Goal: Task Accomplishment & Management: Manage account settings

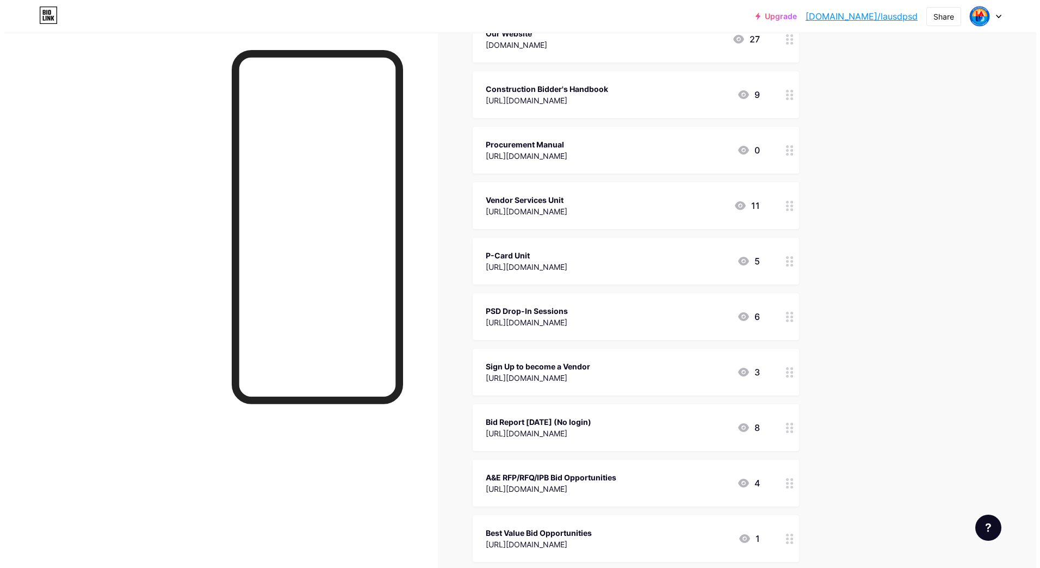
scroll to position [218, 0]
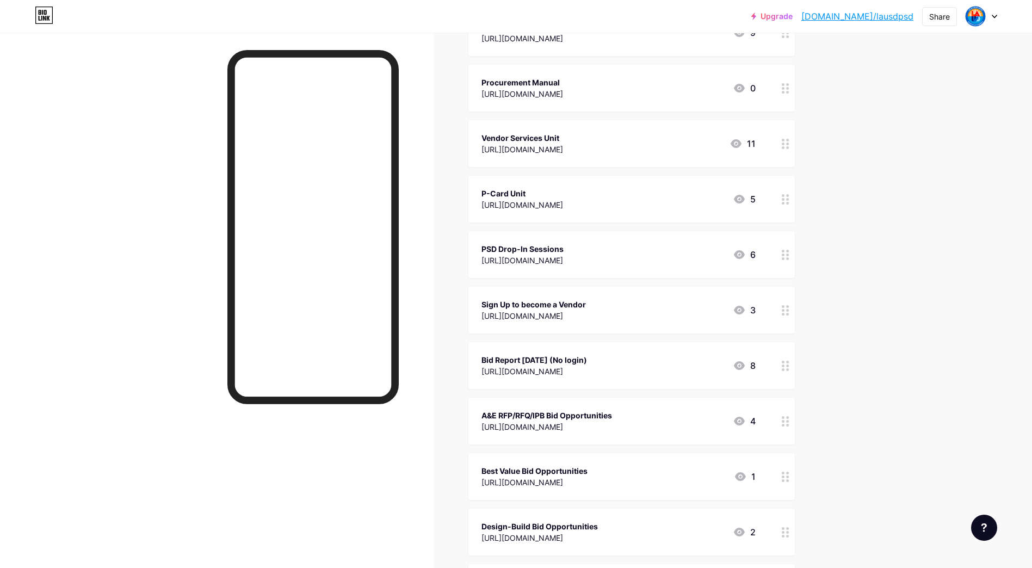
click at [559, 360] on div "Bid Report 9/16/25 (No login)" at bounding box center [534, 359] width 106 height 11
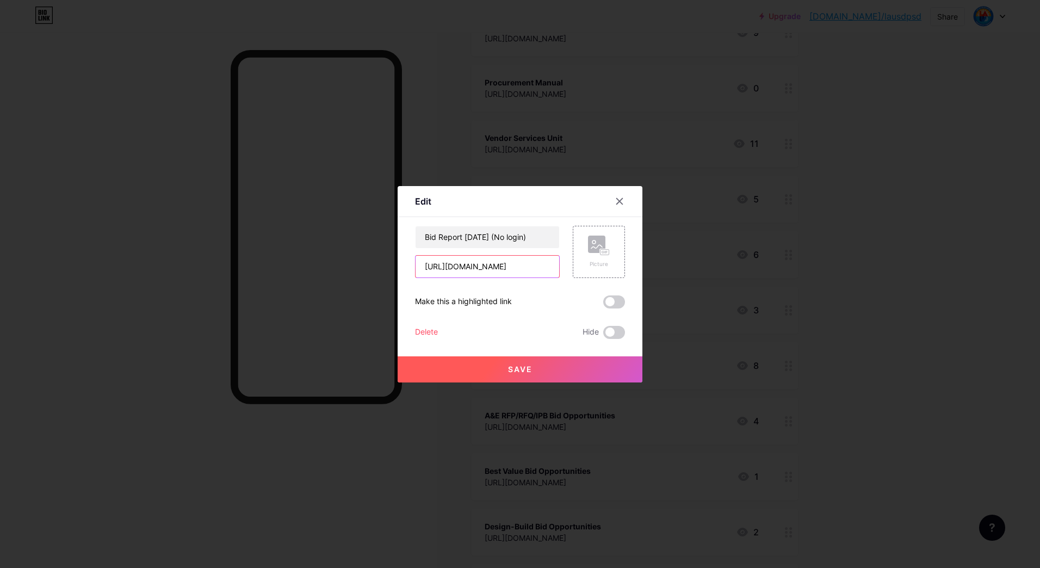
click at [515, 264] on input "https://drive.google.com/file/d/12fWcEoN9n8K39o8r9IVLO7lK92DkPmqk/view?usp=shar…" at bounding box center [488, 267] width 144 height 22
click at [514, 264] on input "https://drive.google.com/file/d/12fWcEoN9n8K39o8r9IVLO7lK92DkPmqk/view?usp=shar…" at bounding box center [488, 267] width 144 height 22
paste input "8y8lBM5piWX2qOBk1AfMsO0GEC8dFY2U"
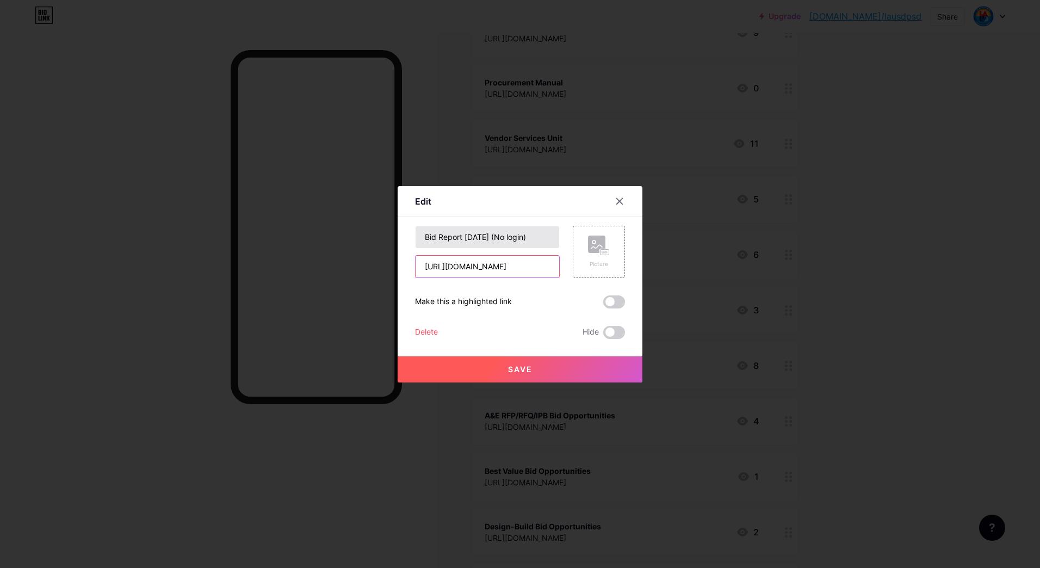
type input "[URL][DOMAIN_NAME]"
click at [479, 236] on input "Bid Report 9/16/25 (No login)" at bounding box center [488, 237] width 144 height 22
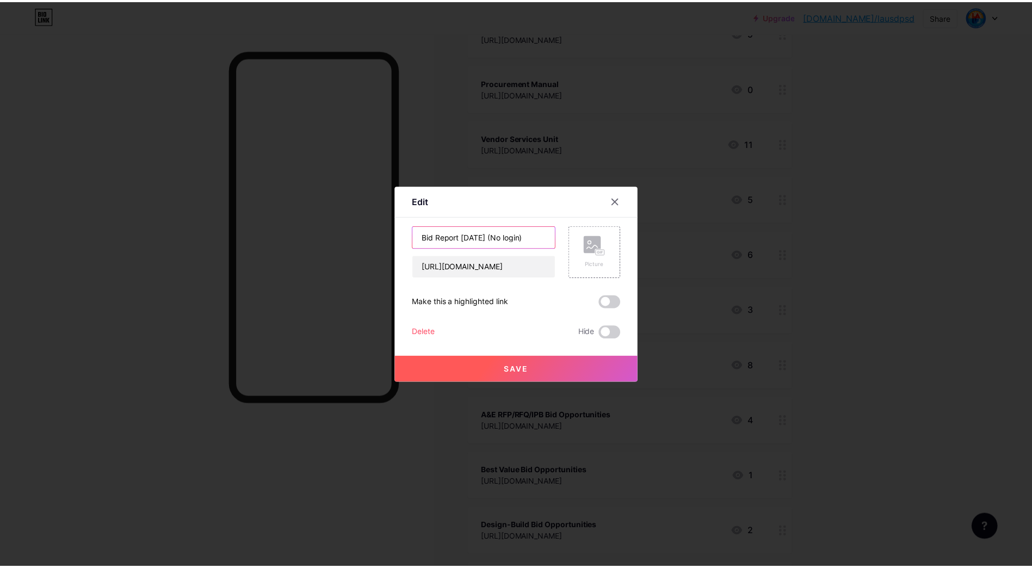
scroll to position [0, 0]
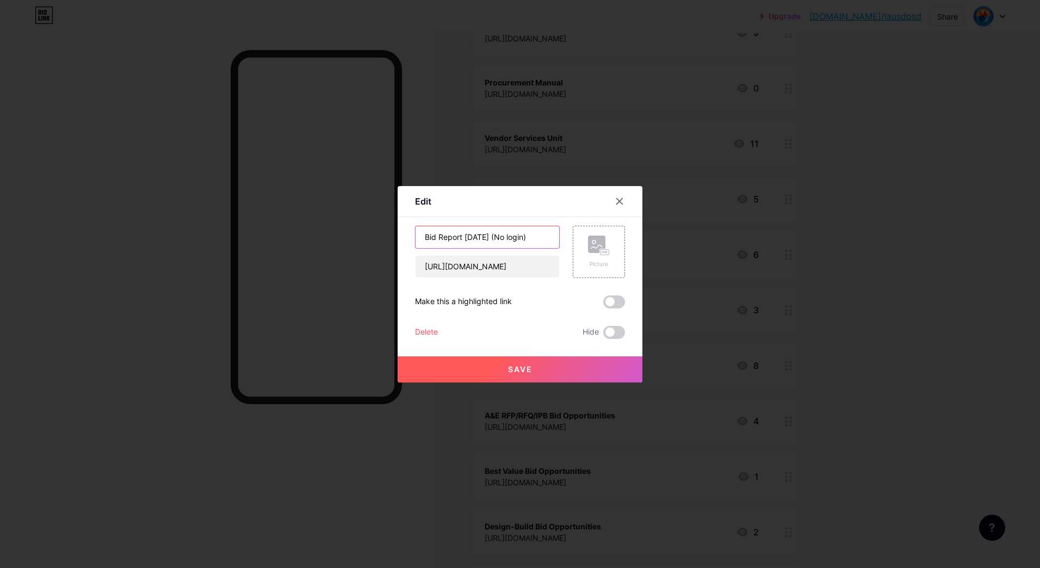
type input "Bid Report [DATE] (No login)"
click at [501, 373] on button "Save" at bounding box center [520, 369] width 245 height 26
